Goal: Task Accomplishment & Management: Manage account settings

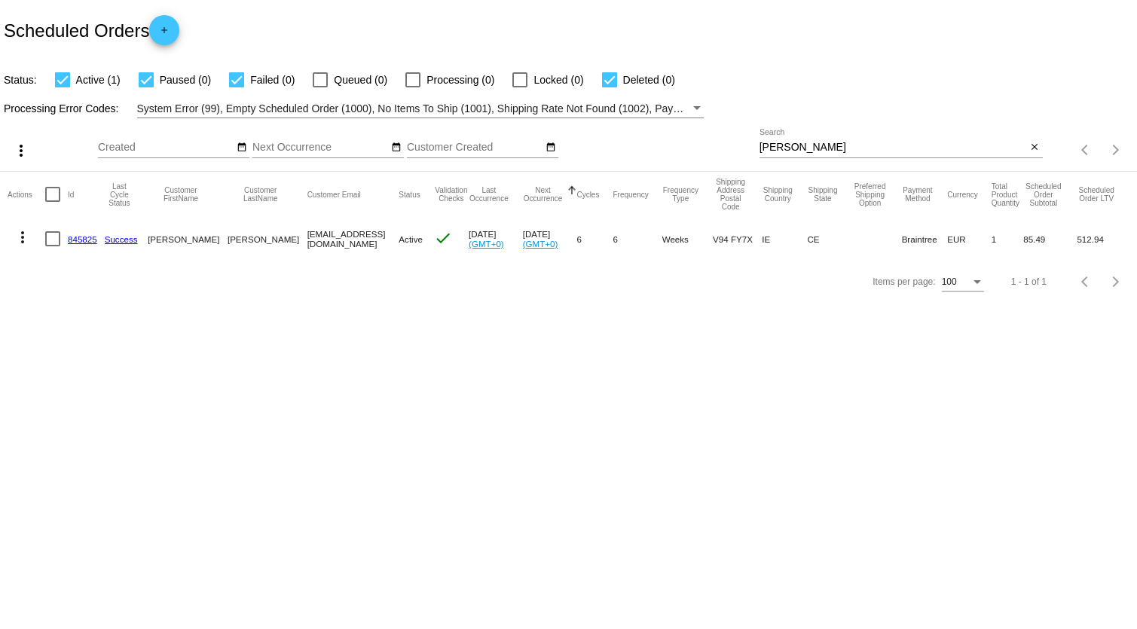
click at [81, 239] on link "845825" at bounding box center [82, 239] width 29 height 10
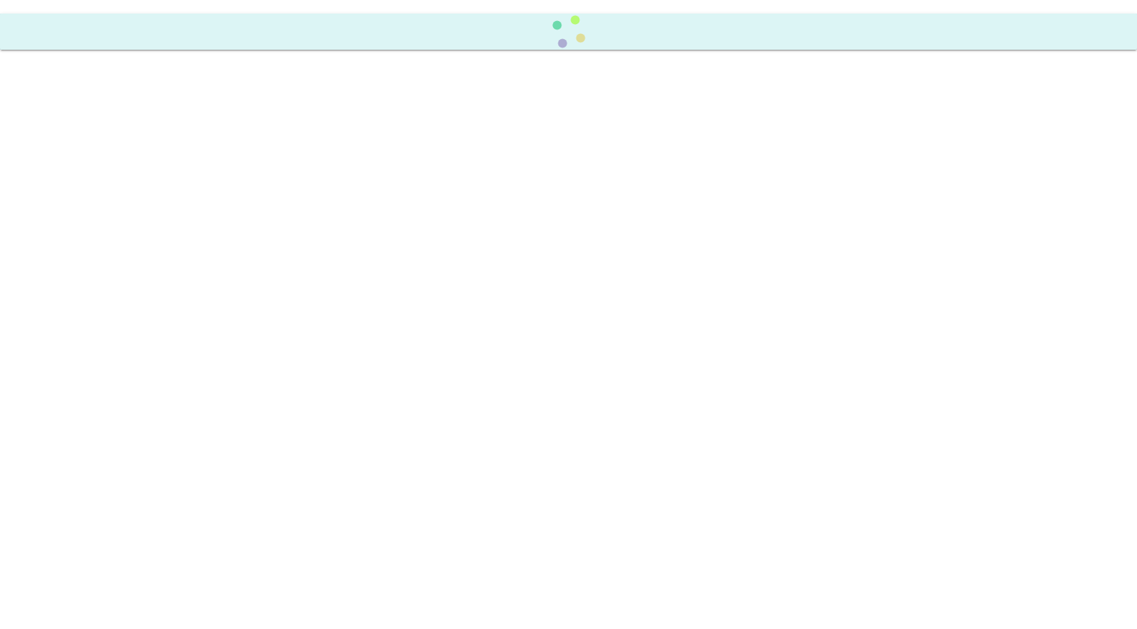
click at [81, 239] on body at bounding box center [568, 314] width 1137 height 629
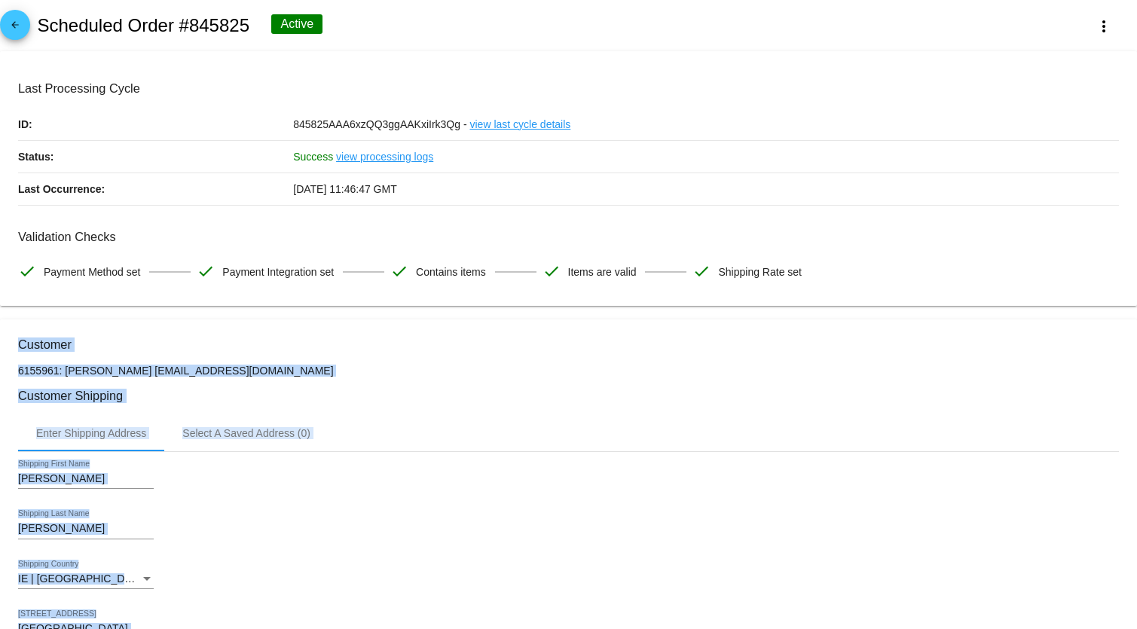
scroll to position [274, 0]
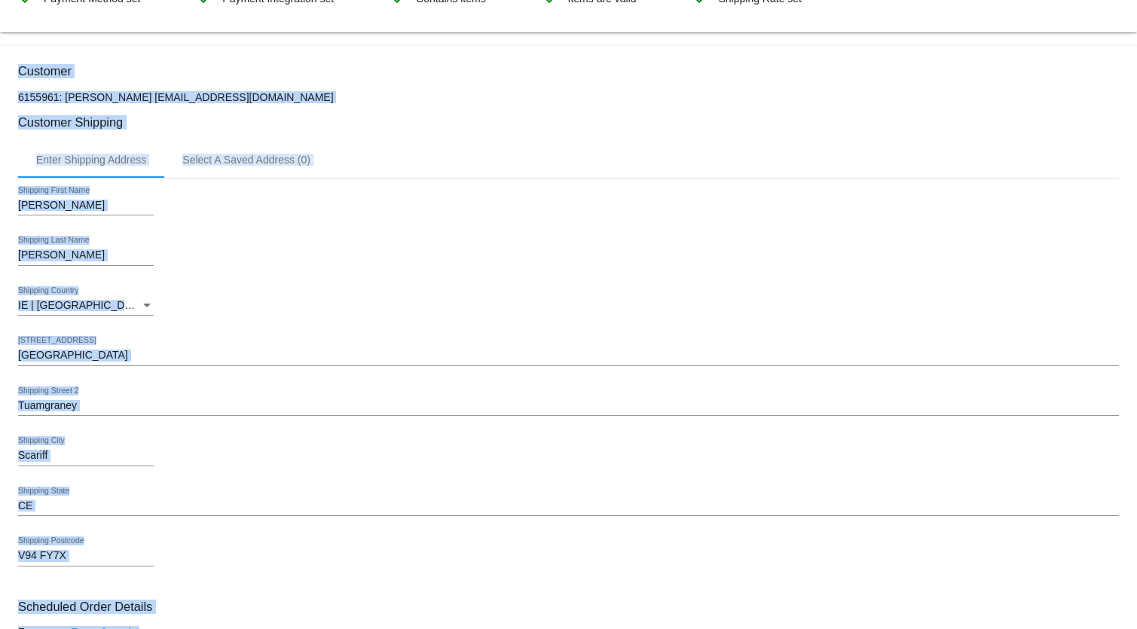
click at [516, 301] on div "IE | [GEOGRAPHIC_DATA] Shipping Country" at bounding box center [568, 307] width 1101 height 43
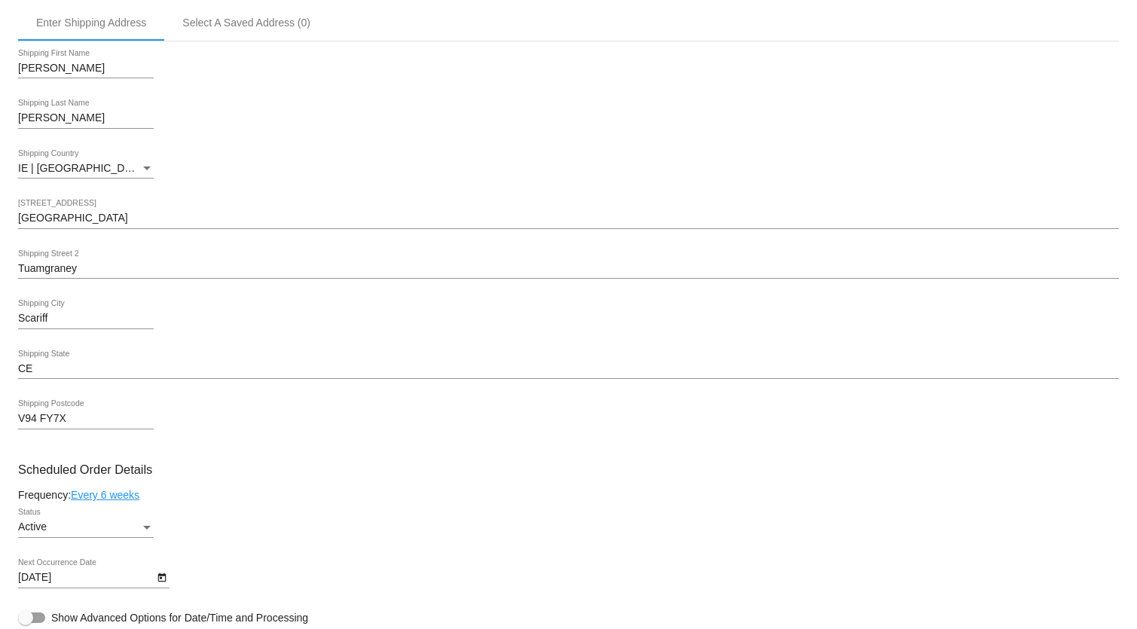
scroll to position [68, 0]
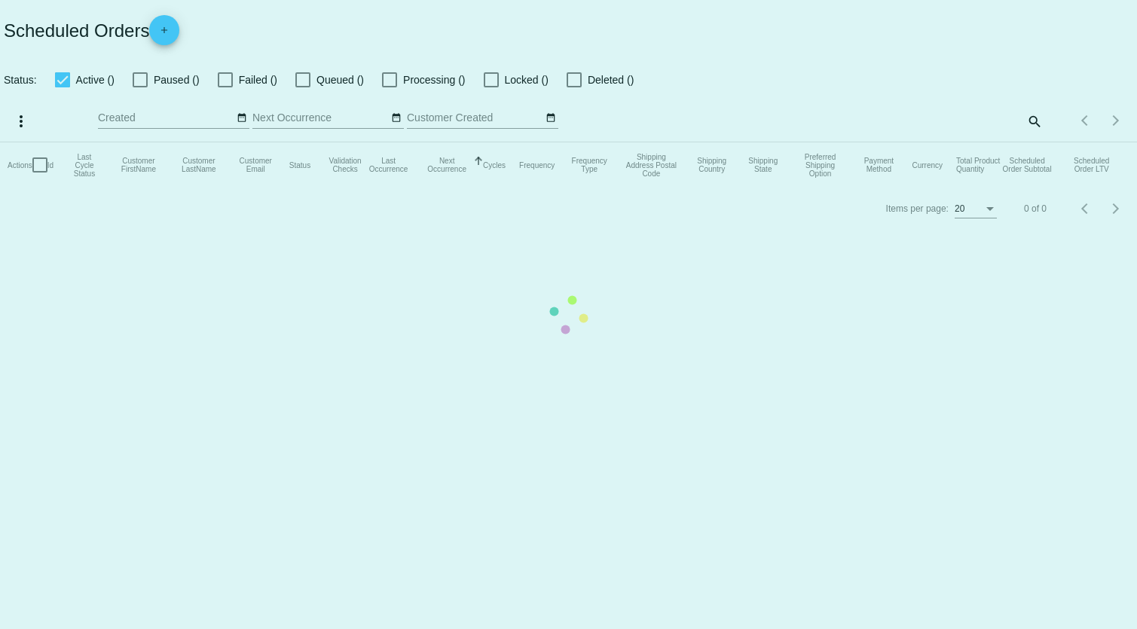
checkbox input "true"
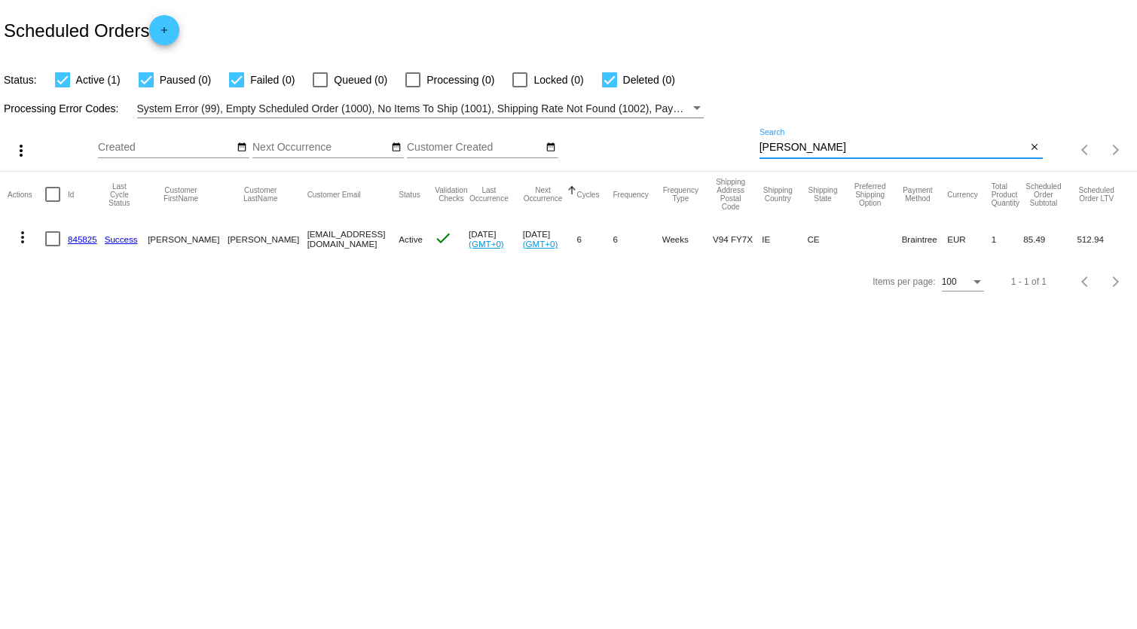
drag, startPoint x: 798, startPoint y: 151, endPoint x: 696, endPoint y: 151, distance: 102.5
click at [696, 151] on div "more_vert Oct Jan Feb Mar [DATE]" at bounding box center [568, 145] width 1137 height 54
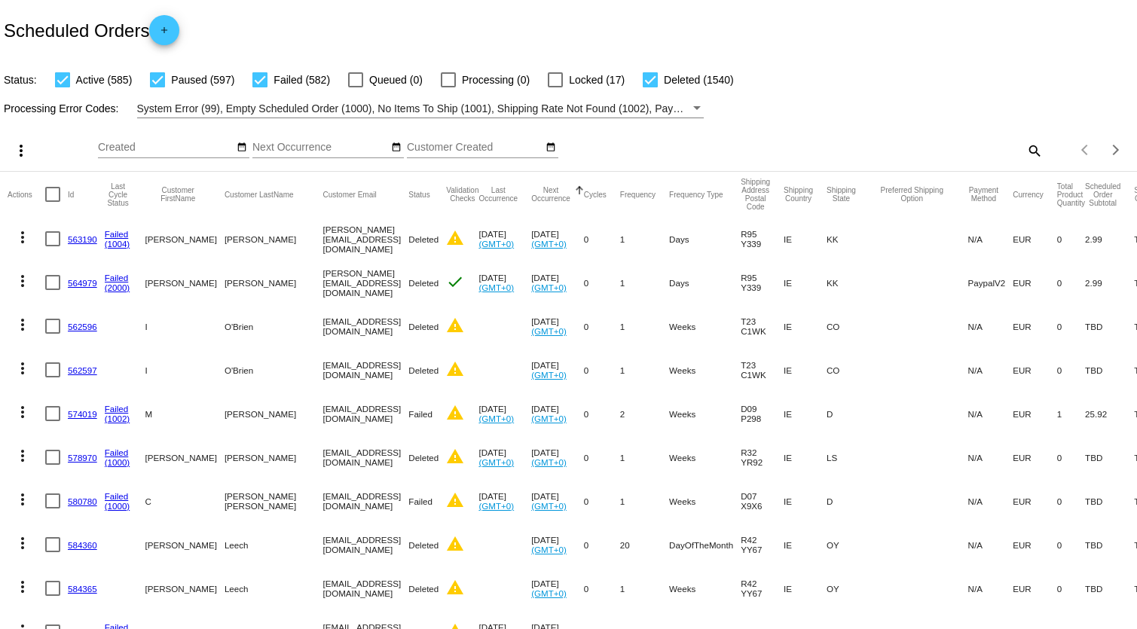
click at [1025, 151] on mat-icon "search" at bounding box center [1034, 150] width 18 height 23
click at [776, 151] on input "Search" at bounding box center [901, 148] width 283 height 12
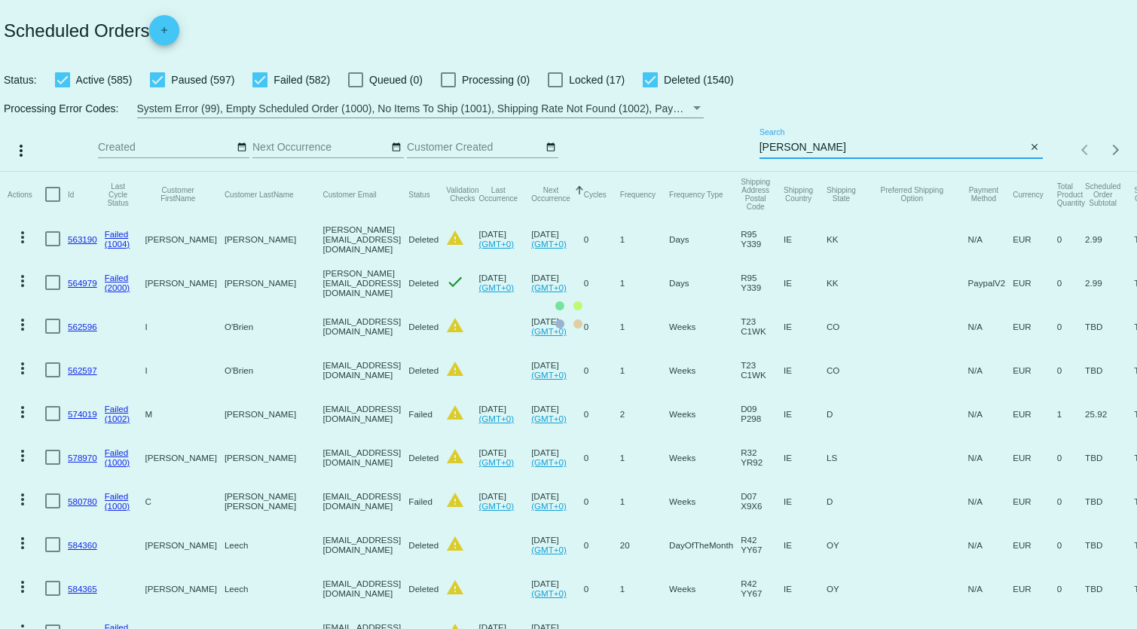
type input "[PERSON_NAME]"
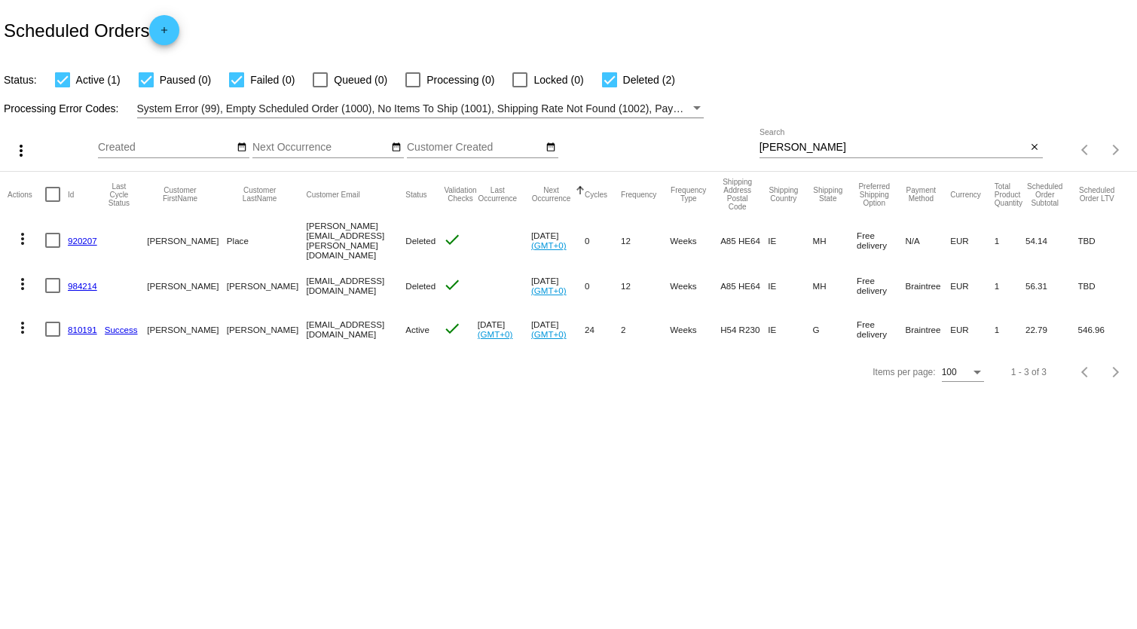
click at [75, 327] on link "810191" at bounding box center [82, 330] width 29 height 10
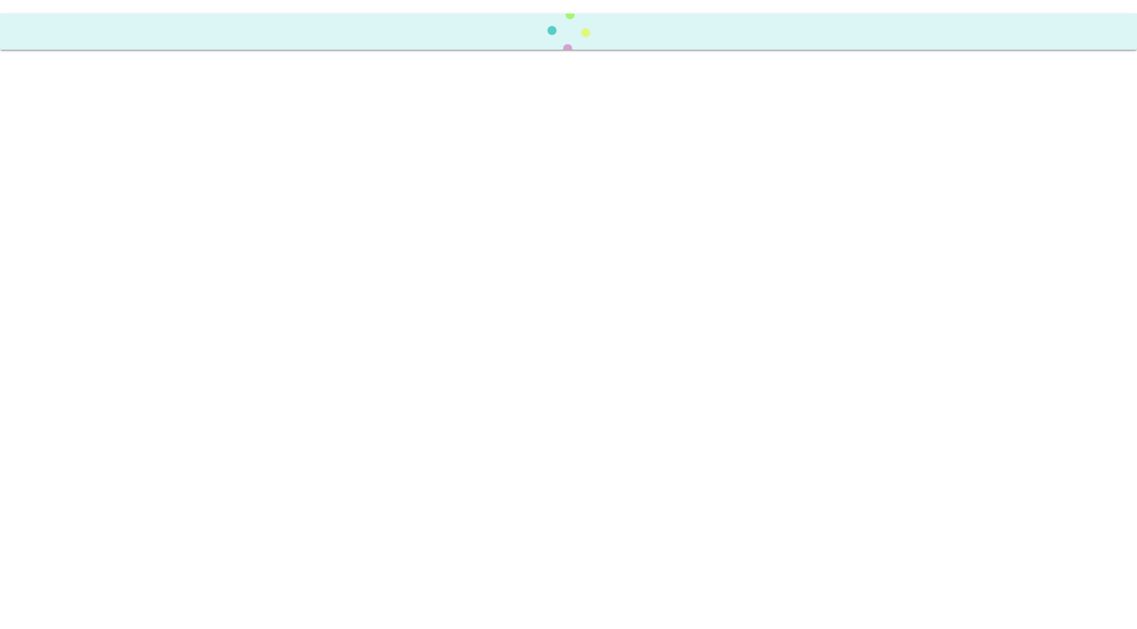
click at [75, 326] on body at bounding box center [568, 314] width 1137 height 629
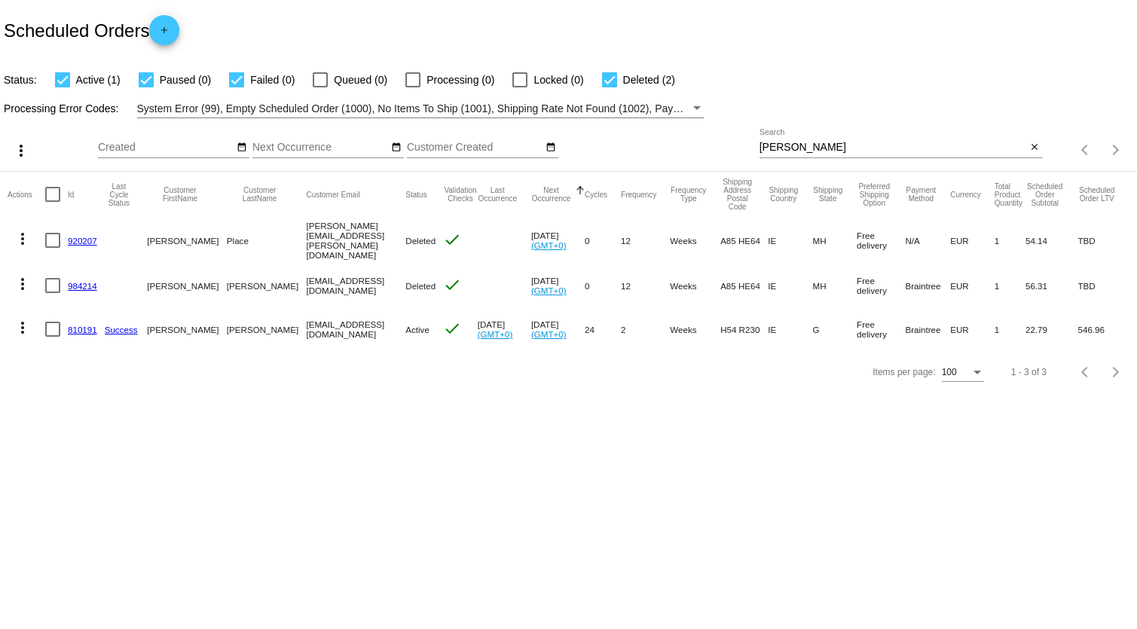
click at [76, 325] on link "810191" at bounding box center [82, 330] width 29 height 10
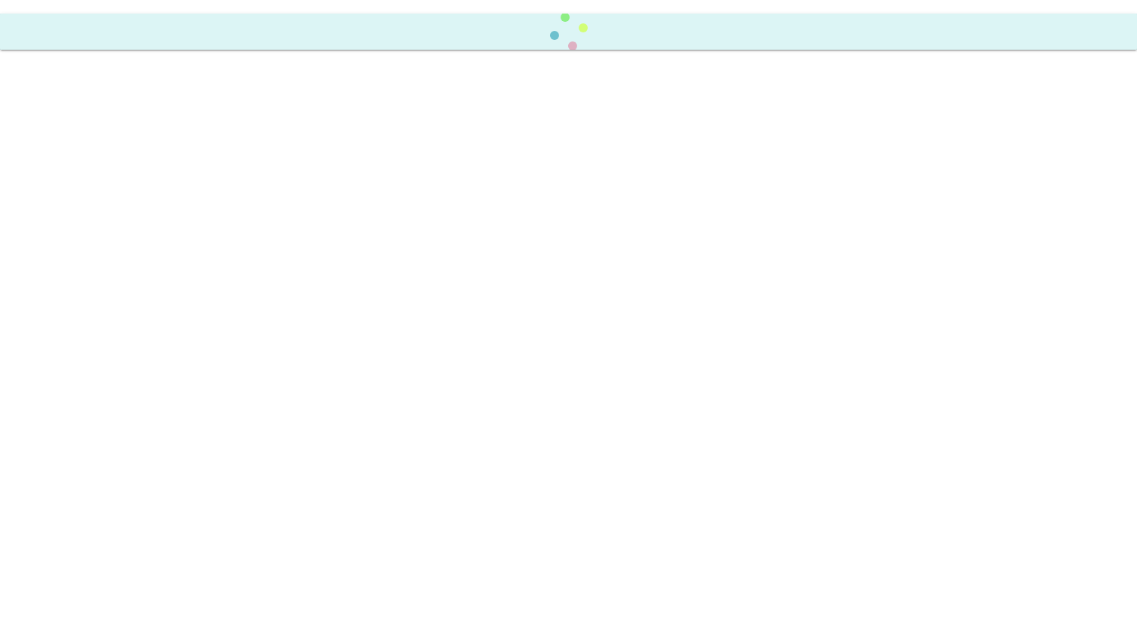
click at [76, 323] on body at bounding box center [568, 314] width 1137 height 629
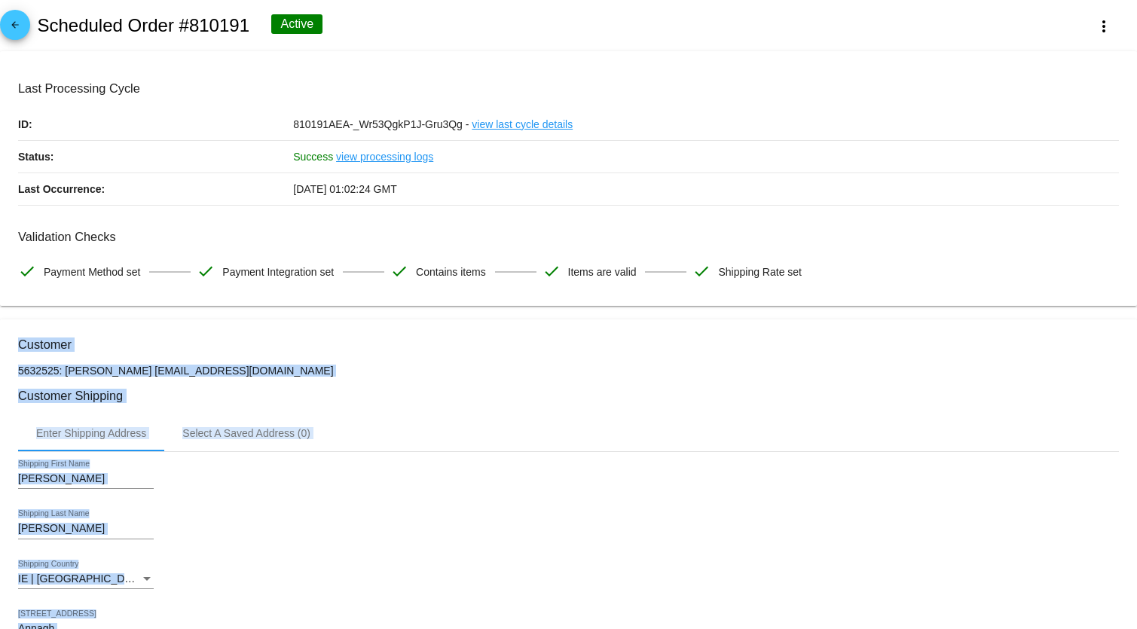
scroll to position [205, 0]
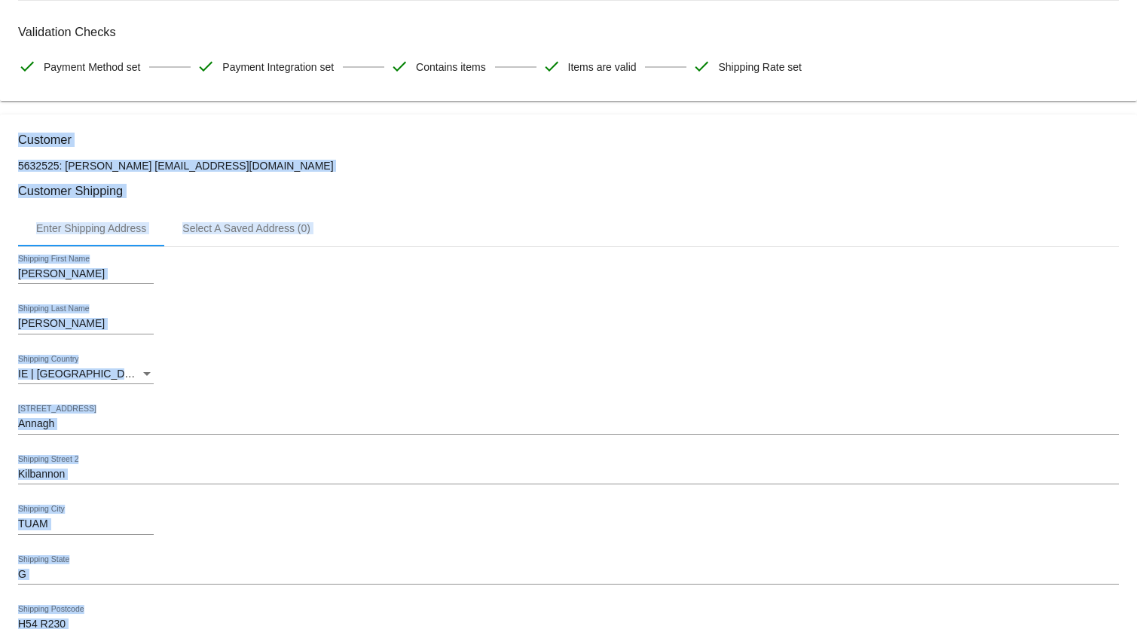
click at [405, 375] on div "IE | [GEOGRAPHIC_DATA] Shipping Country" at bounding box center [568, 376] width 1101 height 43
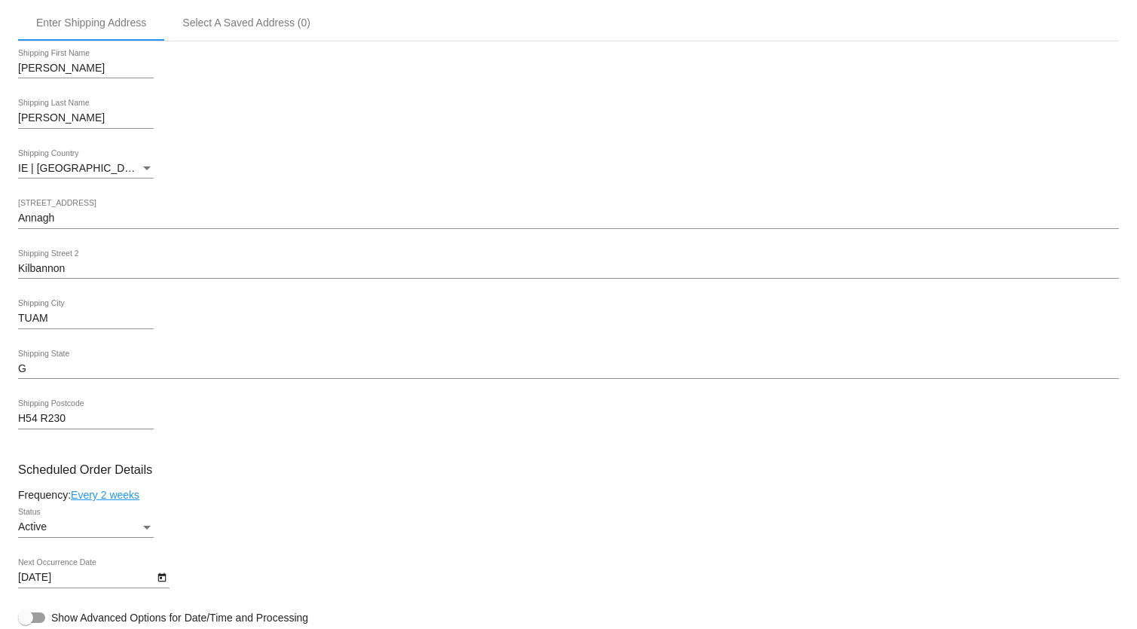
scroll to position [617, 0]
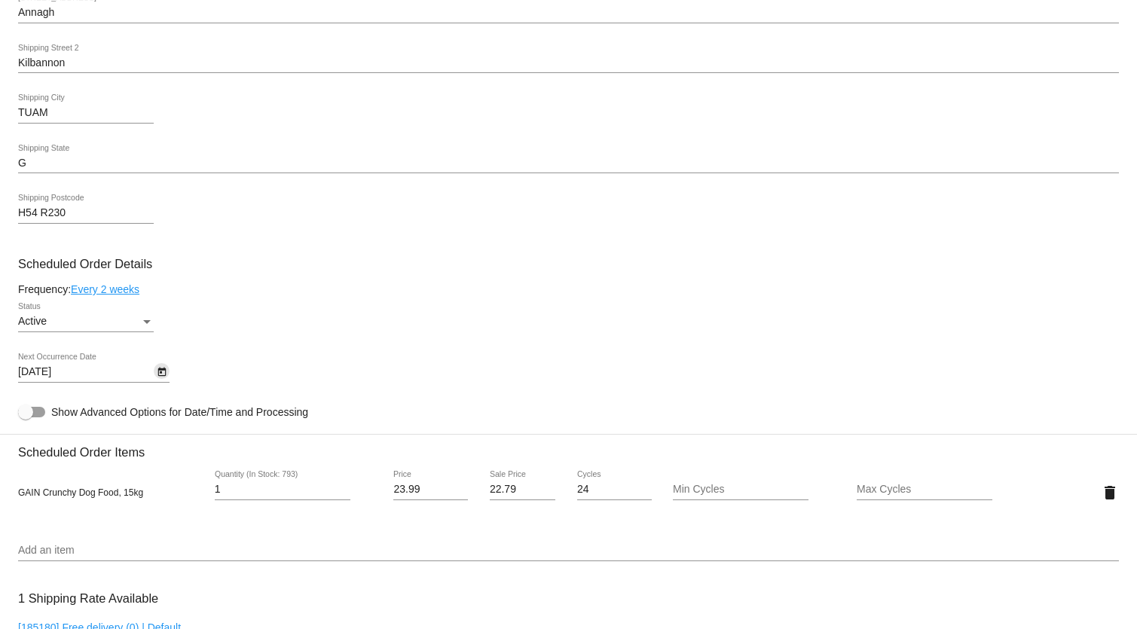
click at [160, 372] on icon "Open calendar" at bounding box center [162, 372] width 8 height 9
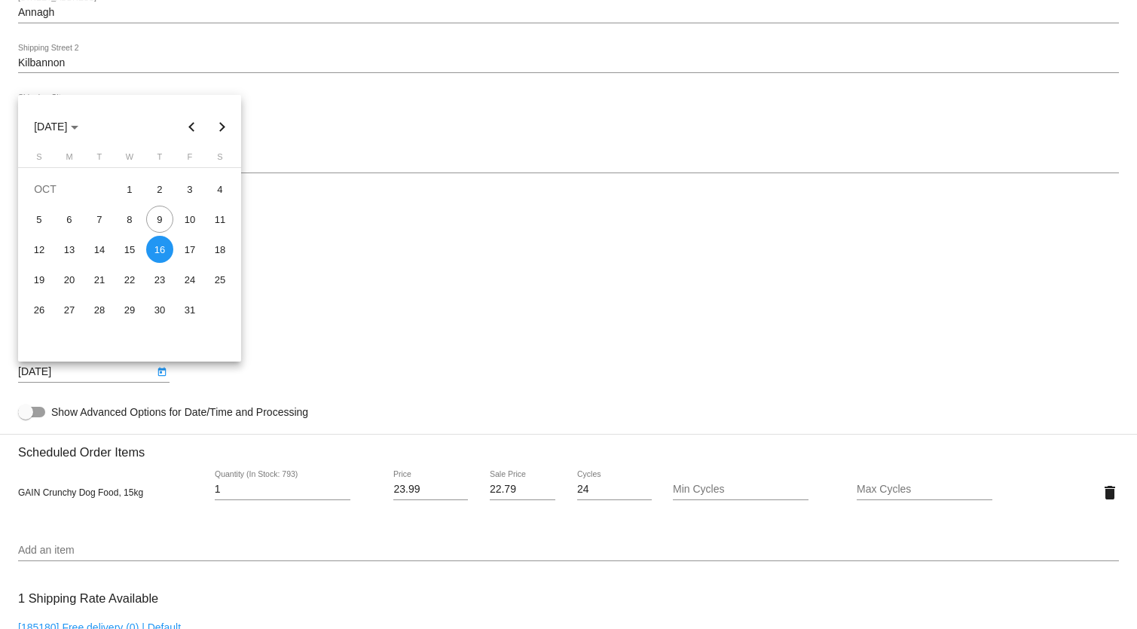
click at [262, 234] on div at bounding box center [568, 314] width 1137 height 629
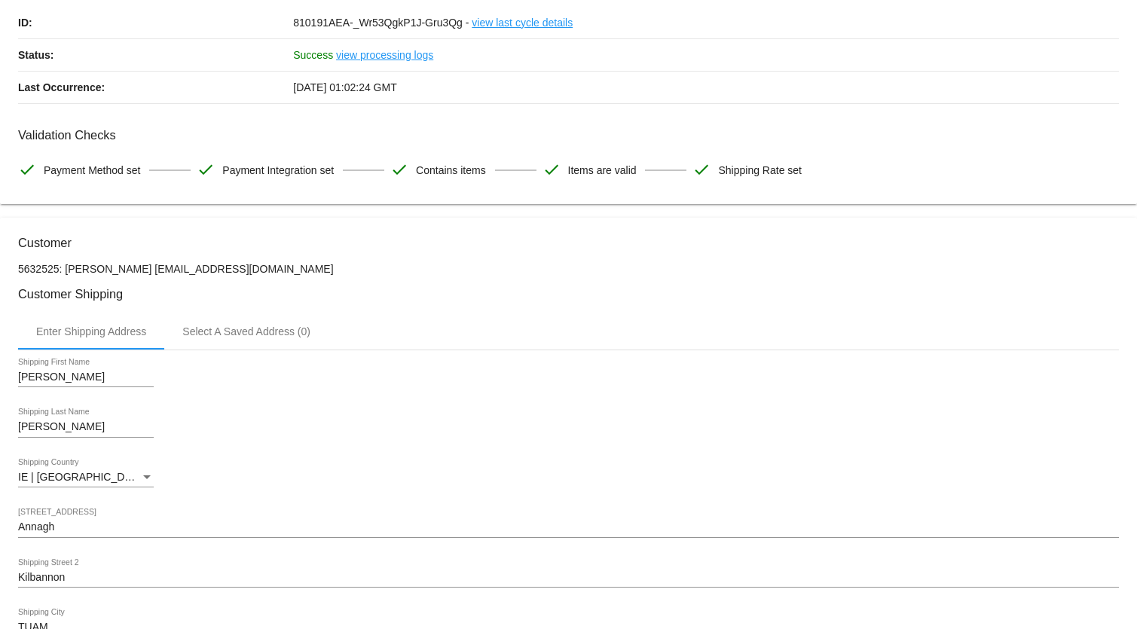
scroll to position [0, 0]
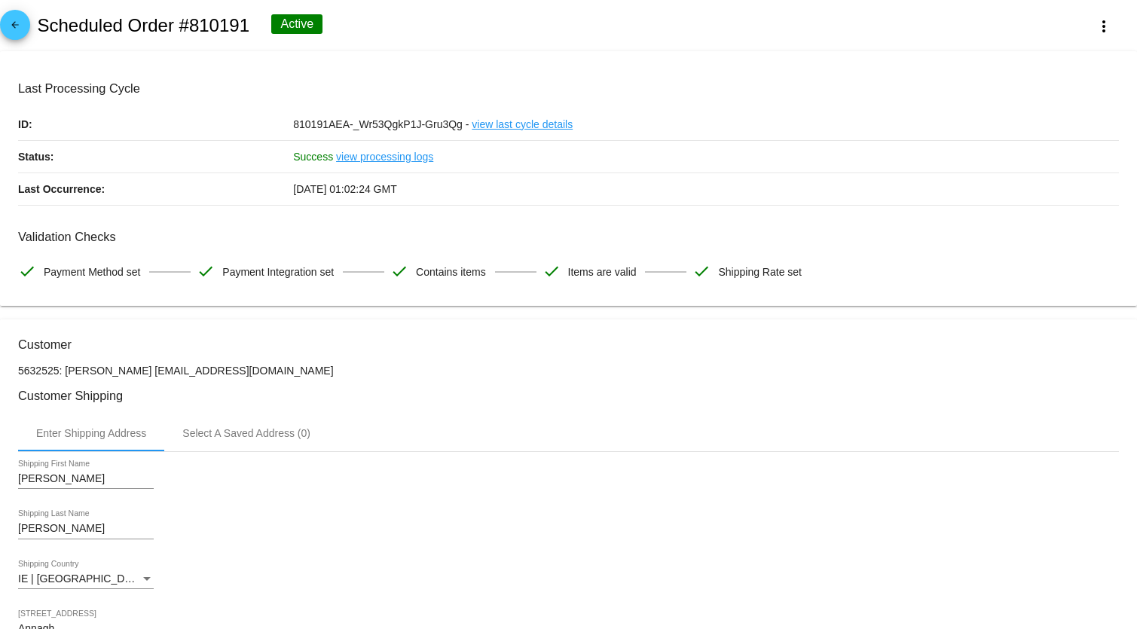
click at [345, 151] on link "view processing logs" at bounding box center [384, 157] width 97 height 32
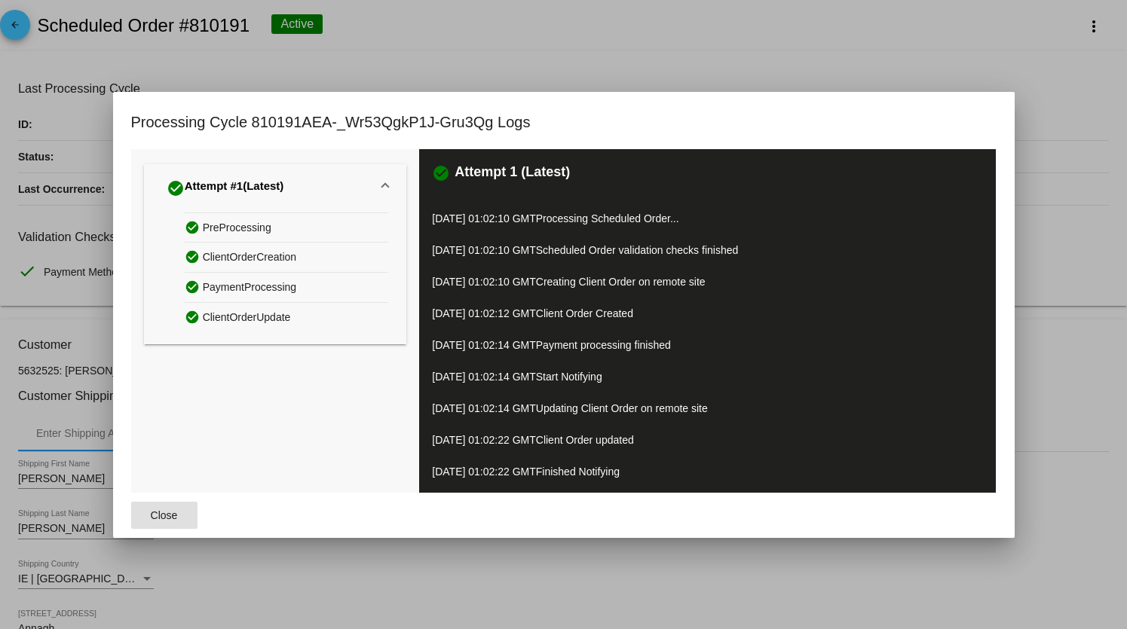
click at [603, 57] on div at bounding box center [563, 314] width 1127 height 629
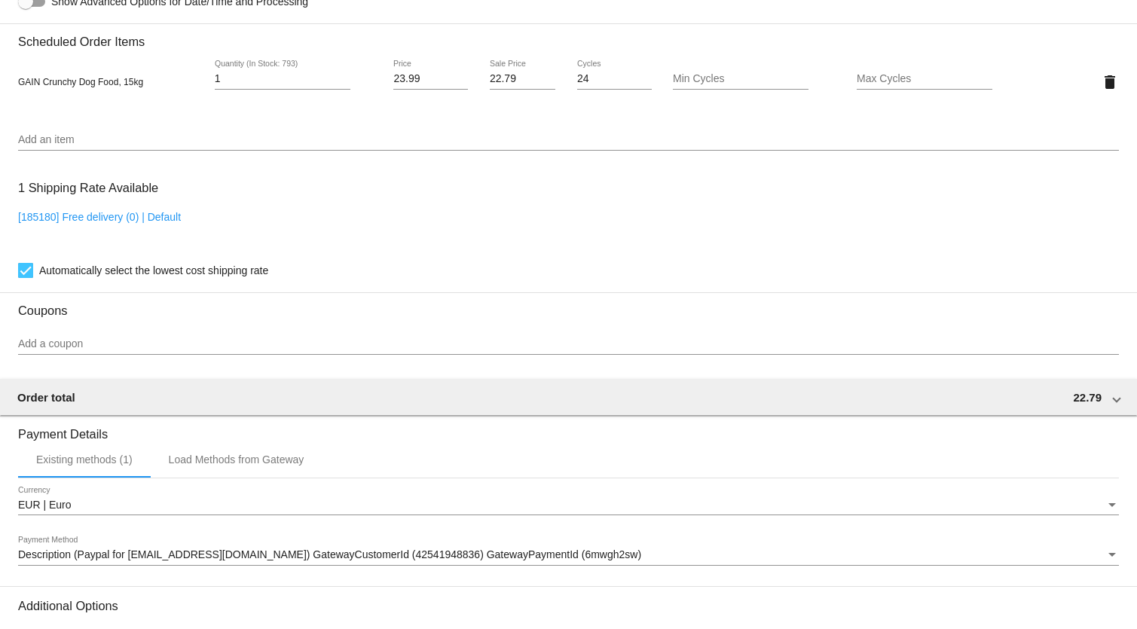
scroll to position [1198, 0]
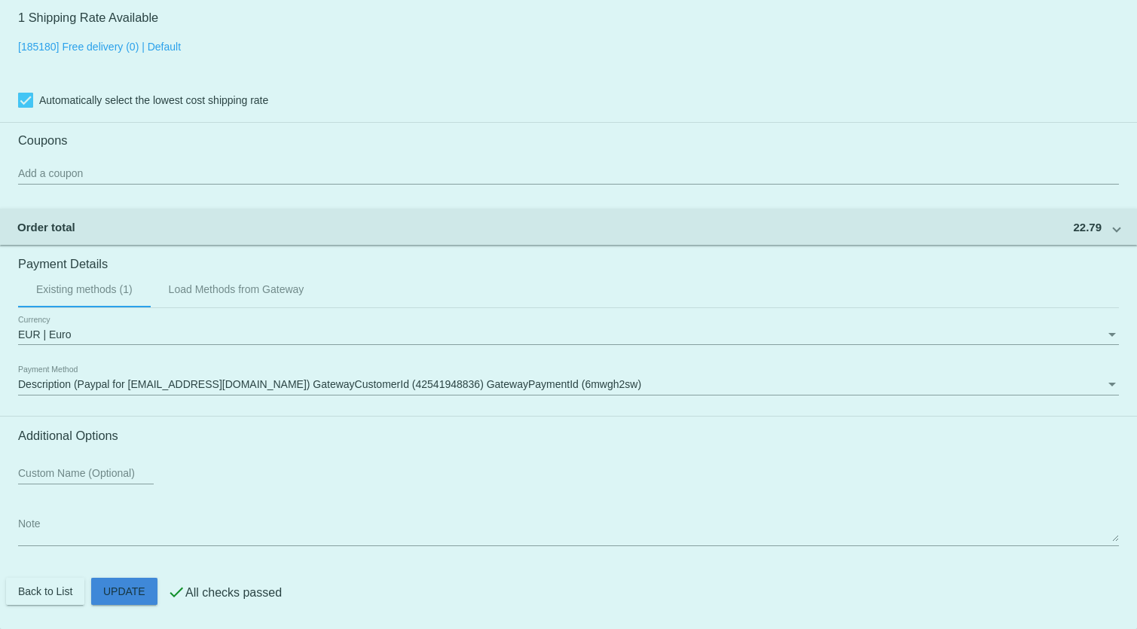
drag, startPoint x: 133, startPoint y: 594, endPoint x: 141, endPoint y: 591, distance: 8.1
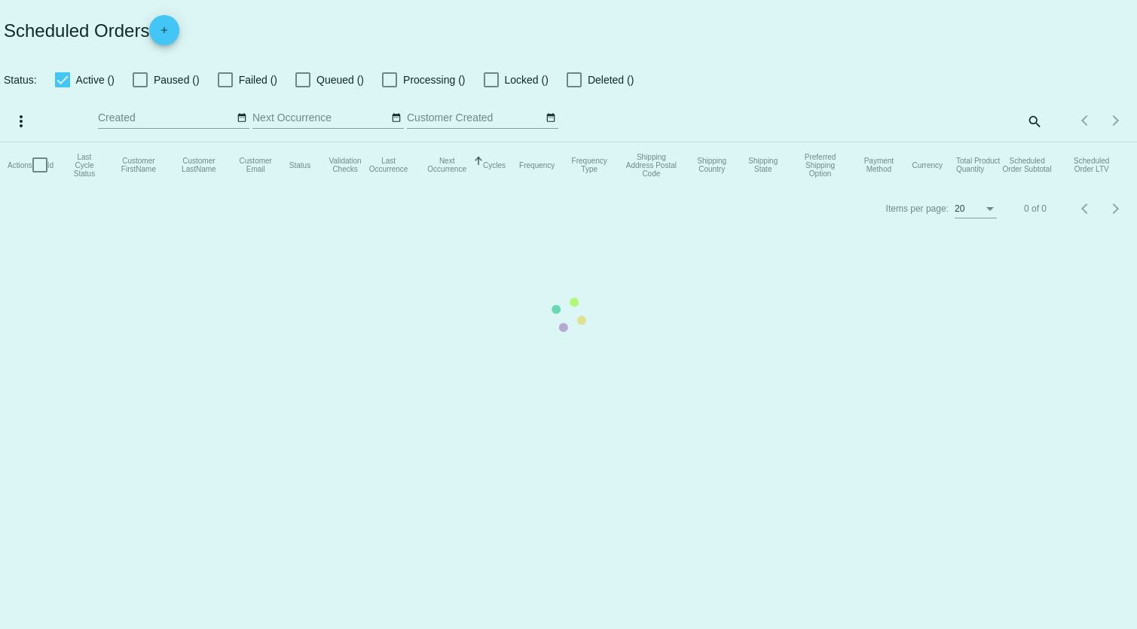
checkbox input "true"
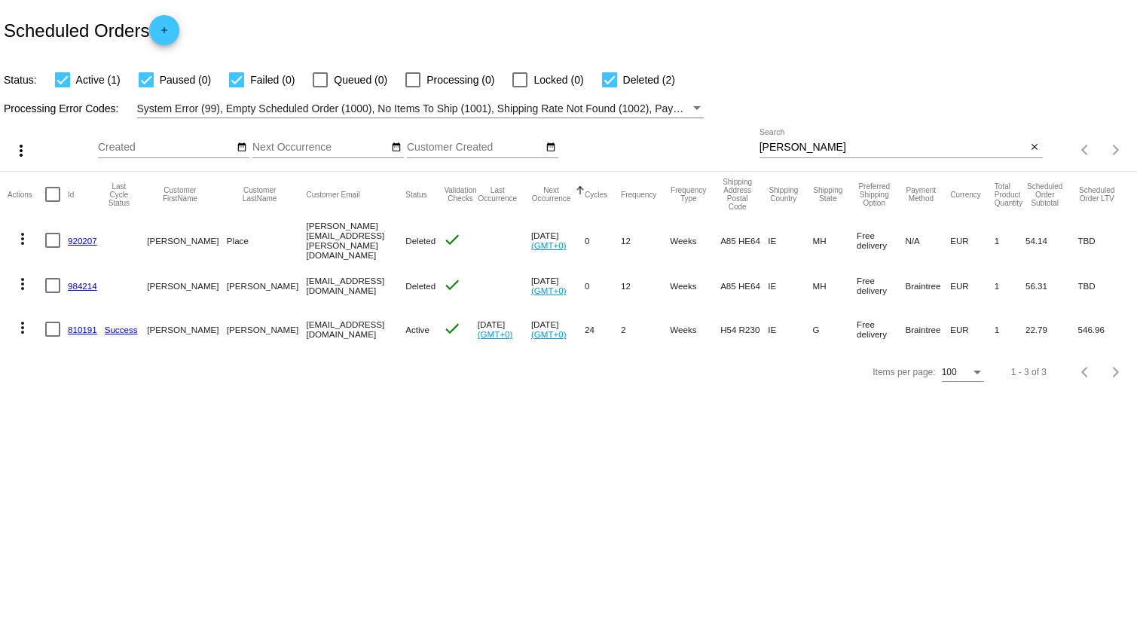
click at [76, 325] on link "810191" at bounding box center [82, 330] width 29 height 10
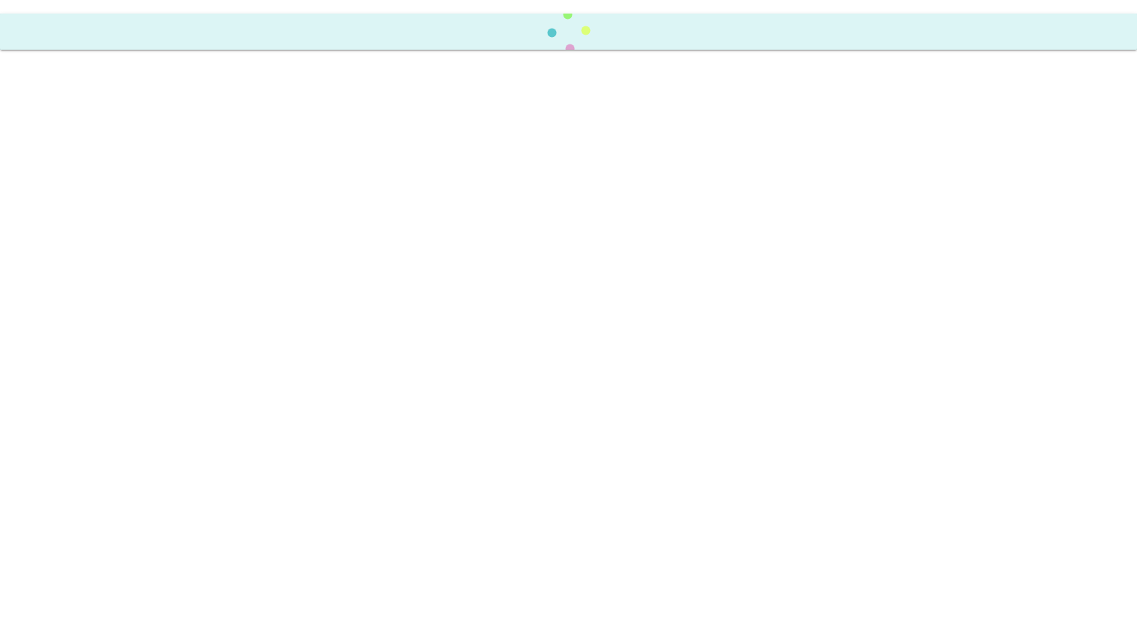
click at [76, 325] on body "Scheduled Order updated." at bounding box center [568, 314] width 1137 height 629
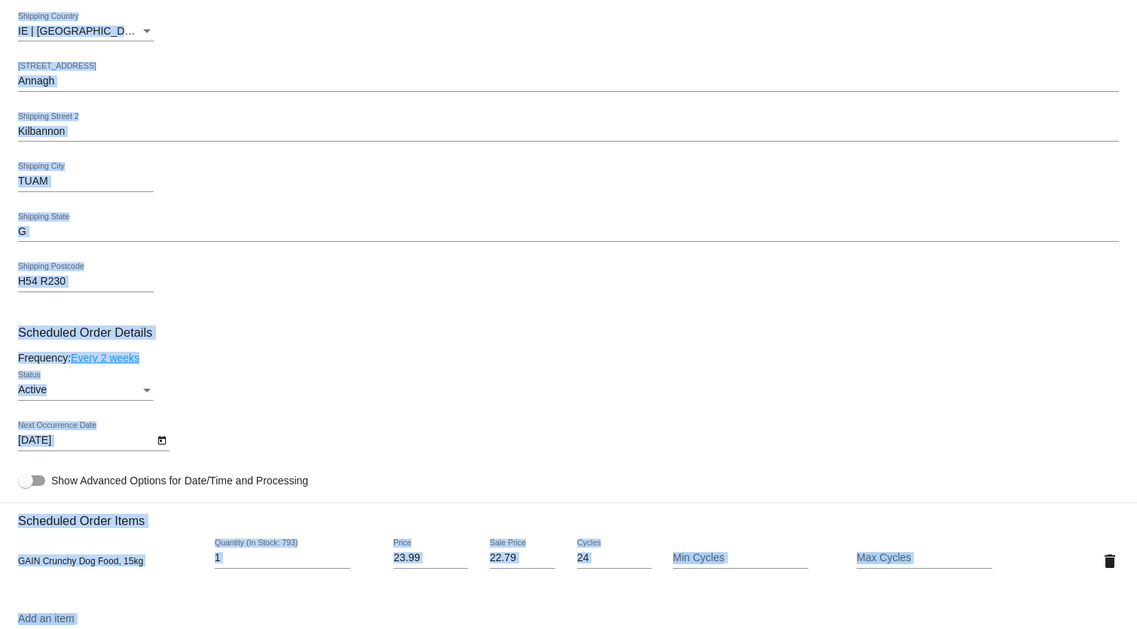
scroll to position [754, 0]
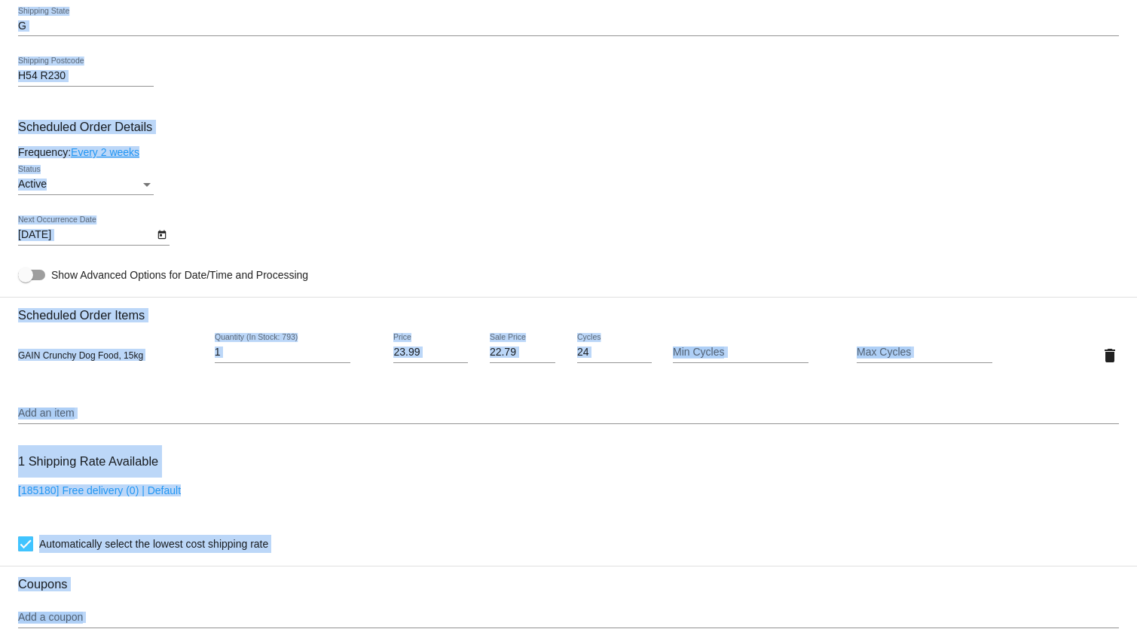
click at [339, 465] on div "1 Shipping Rate Available [185180] Free delivery (0) | Default Automatically se…" at bounding box center [568, 499] width 1101 height 109
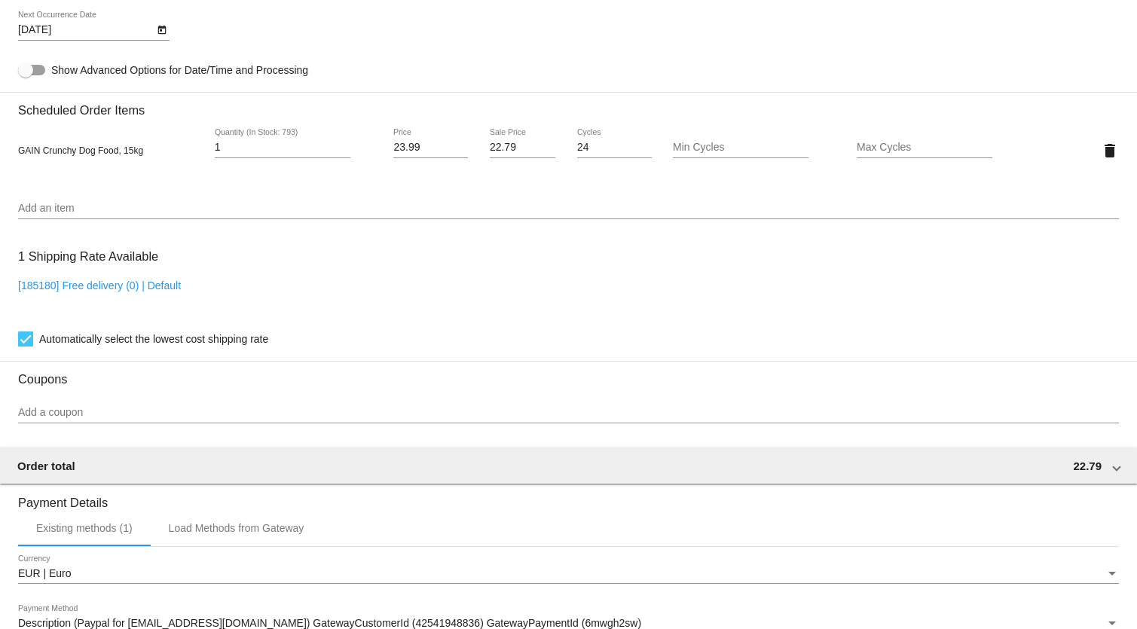
scroll to position [1198, 0]
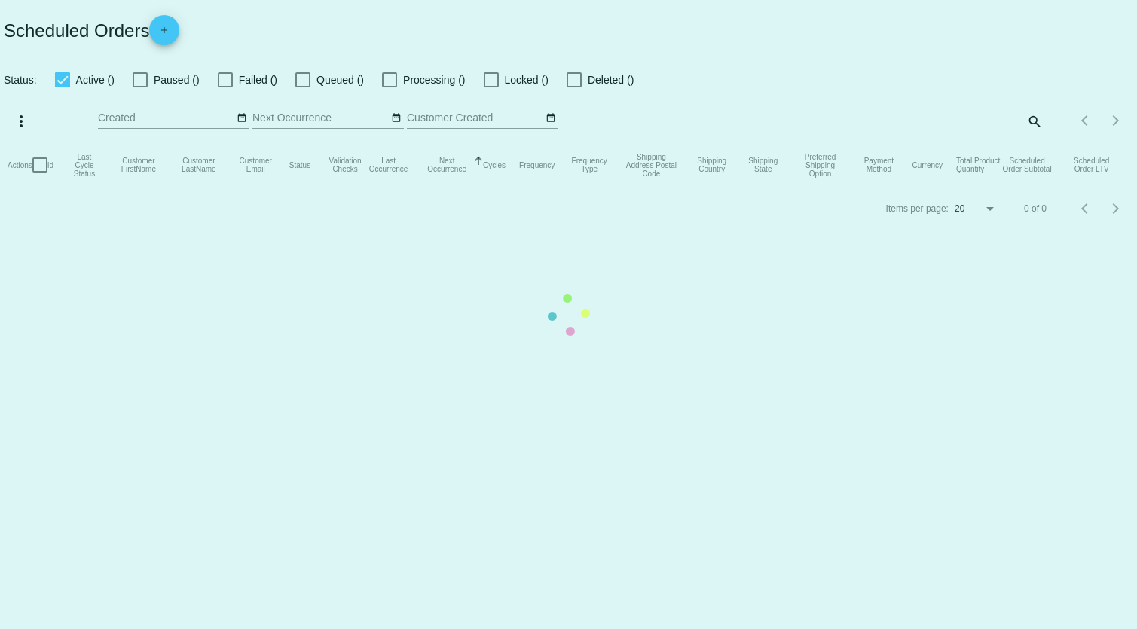
checkbox input "true"
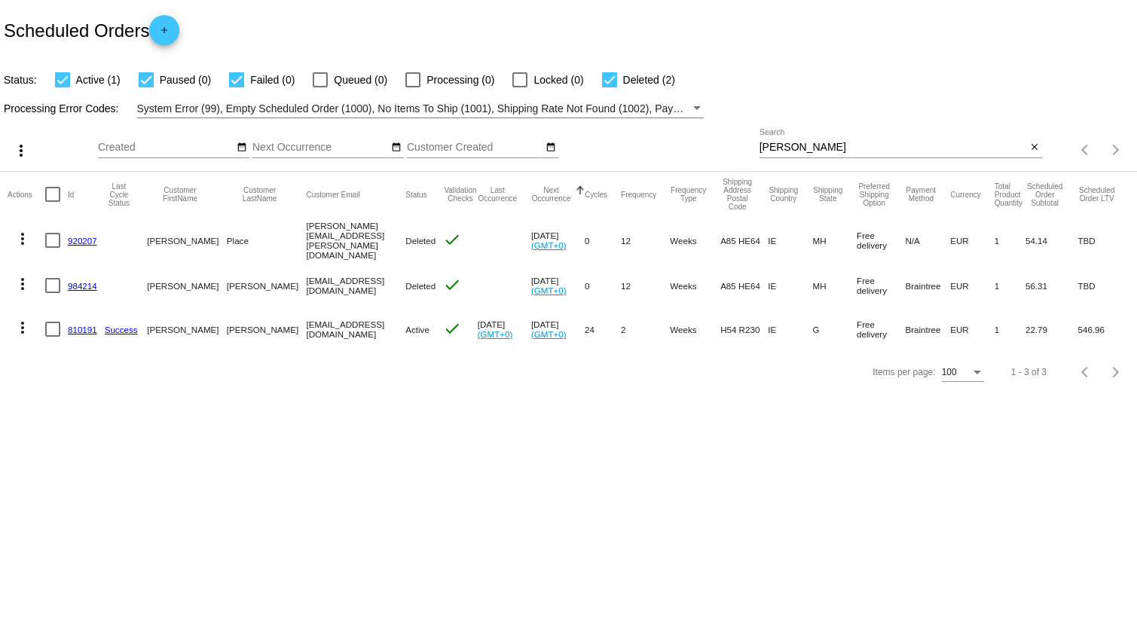
click at [21, 326] on mat-icon "more_vert" at bounding box center [23, 328] width 18 height 18
click at [362, 415] on div at bounding box center [568, 314] width 1137 height 629
click at [20, 323] on mat-icon "more_vert" at bounding box center [23, 328] width 18 height 18
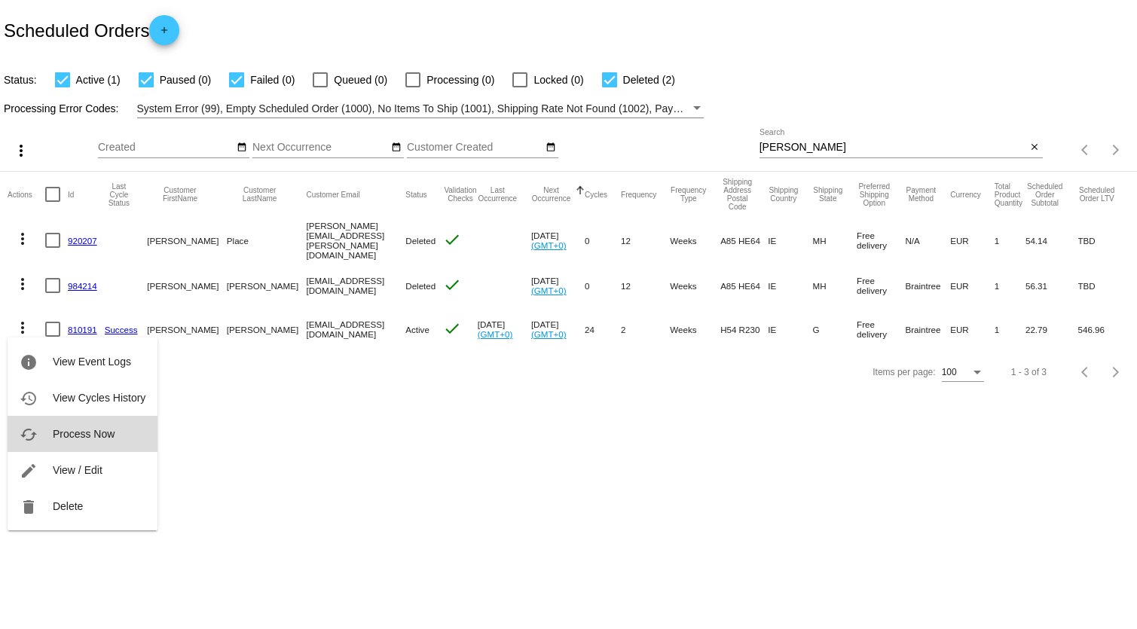
click at [53, 438] on span "Process Now" at bounding box center [84, 434] width 62 height 12
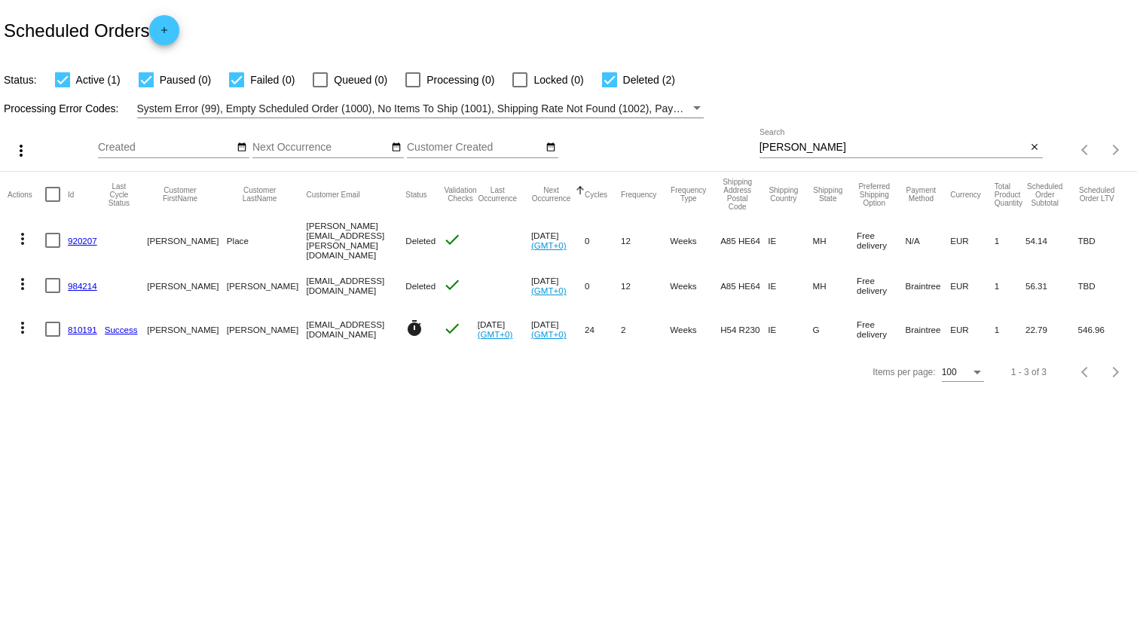
click at [79, 329] on link "810191" at bounding box center [82, 330] width 29 height 10
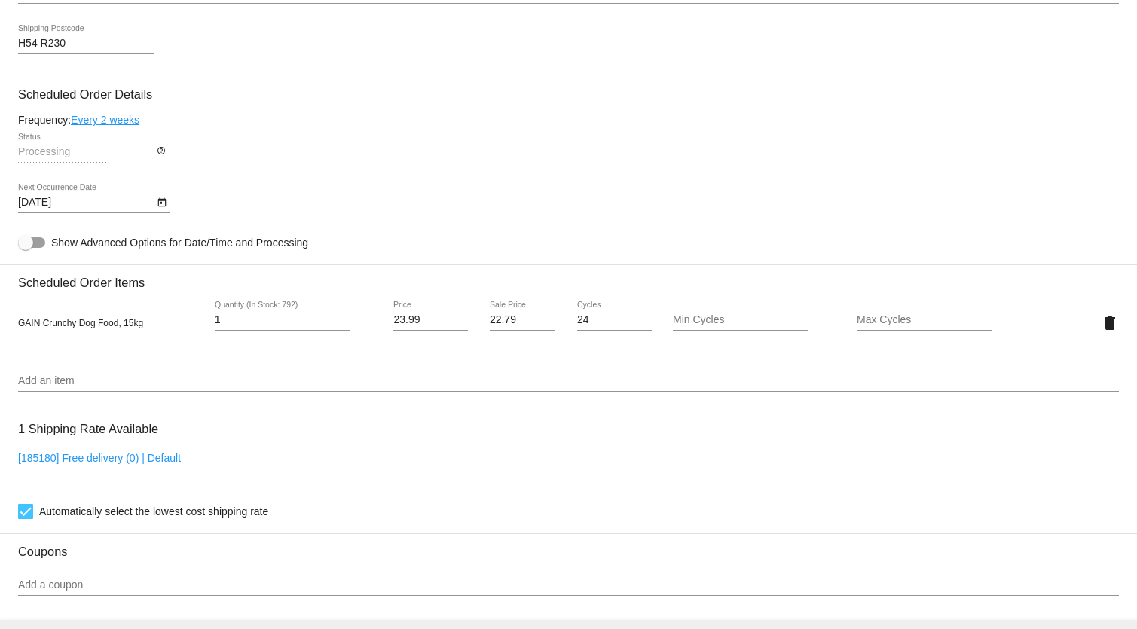
scroll to position [685, 0]
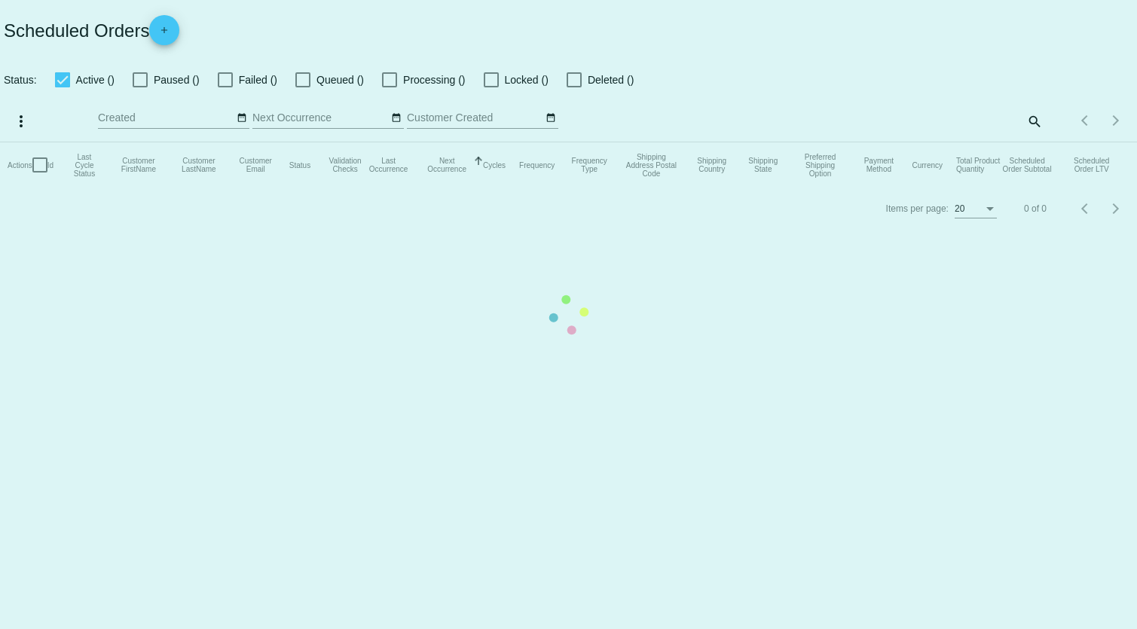
checkbox input "true"
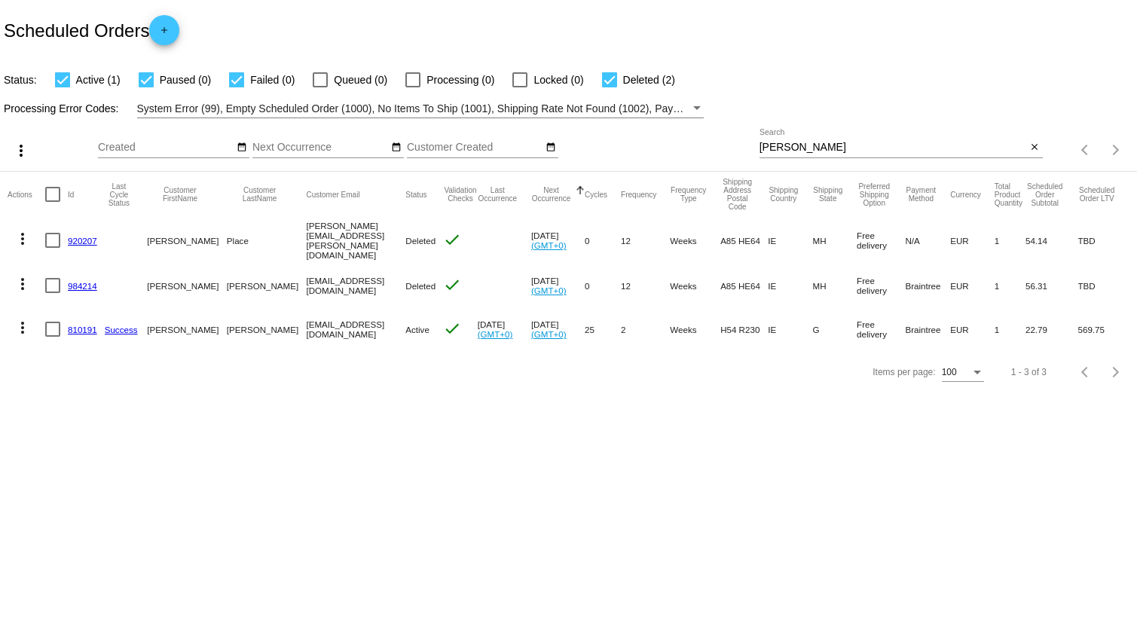
click at [535, 452] on body "Scheduled Orders add Status: Active (1) Paused (0) Failed (0) Queued (0) Proces…" at bounding box center [568, 314] width 1137 height 629
click at [516, 505] on body "Scheduled Orders add Status: Active (1) Paused (0) Failed (0) Queued (0) Proces…" at bounding box center [568, 314] width 1137 height 629
